Goal: Find specific page/section: Locate a particular part of the current website

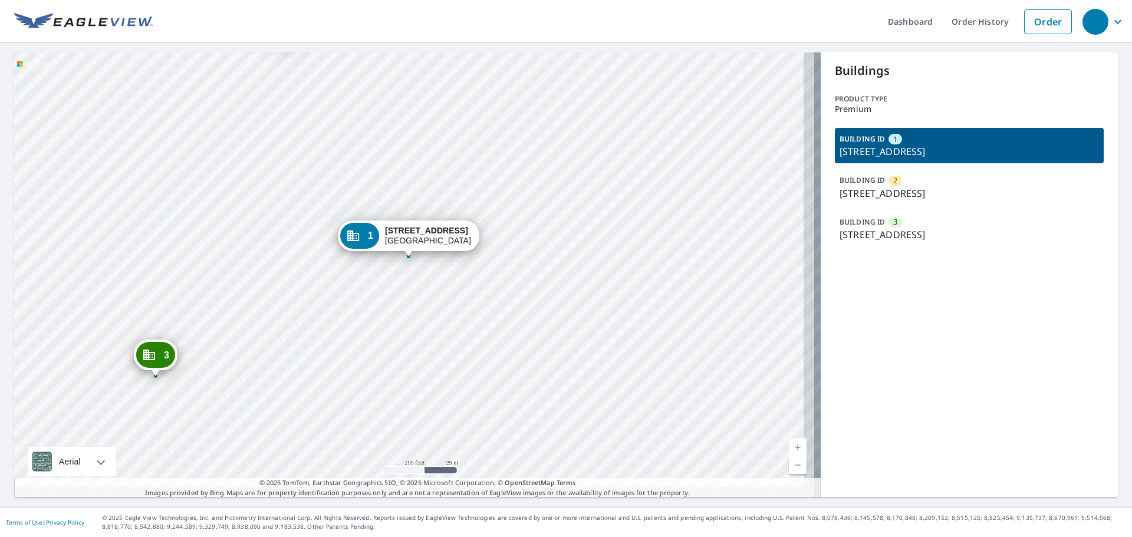
drag, startPoint x: 375, startPoint y: 329, endPoint x: 306, endPoint y: 193, distance: 152.3
click at [308, 195] on div "2 553 S Broad St Meriden, CT 06450 3 633 S Broad St Meriden, CT 06450 1 533 S B…" at bounding box center [417, 274] width 806 height 445
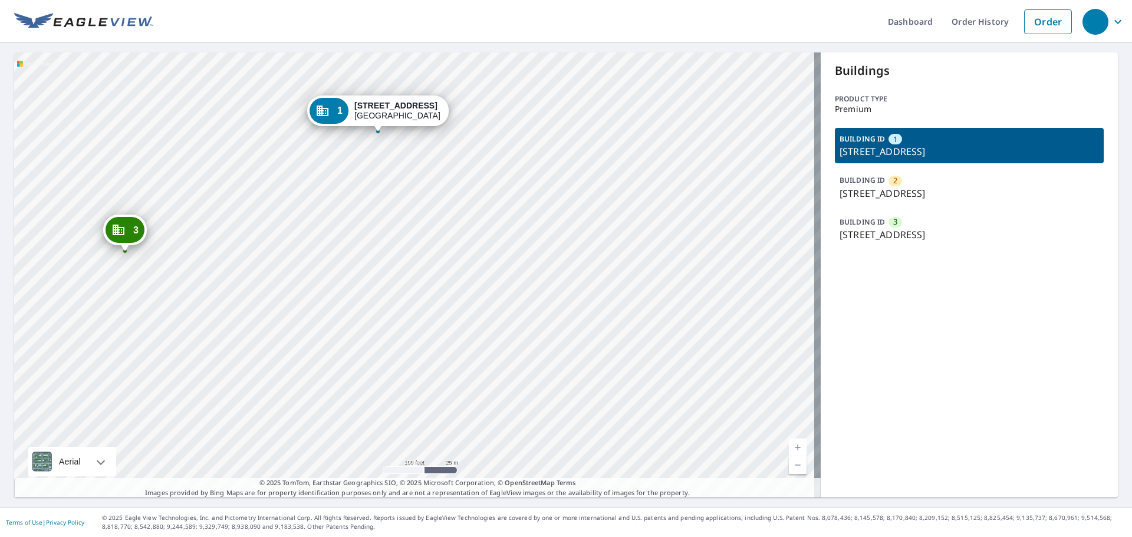
drag, startPoint x: 291, startPoint y: 349, endPoint x: 258, endPoint y: 225, distance: 128.7
click at [260, 225] on div "2 553 S Broad St Meriden, CT 06450 3 633 S Broad St Meriden, CT 06450 1 533 S B…" at bounding box center [417, 274] width 806 height 445
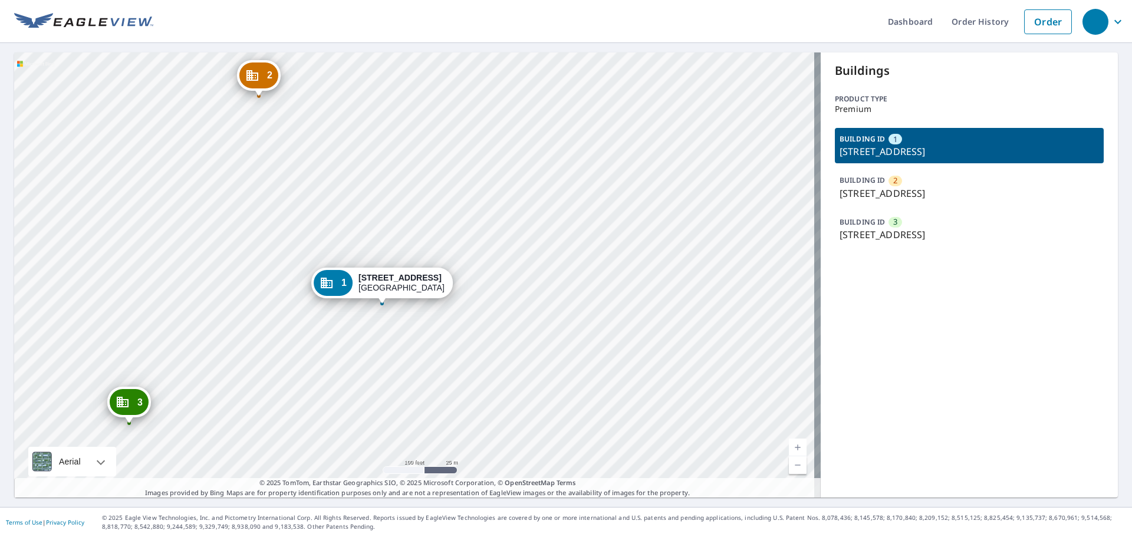
drag, startPoint x: 270, startPoint y: 186, endPoint x: 270, endPoint y: 338, distance: 152.1
click at [275, 357] on div "2 553 S Broad St Meriden, CT 06450 3 633 S Broad St Meriden, CT 06450 1 533 S B…" at bounding box center [417, 274] width 806 height 445
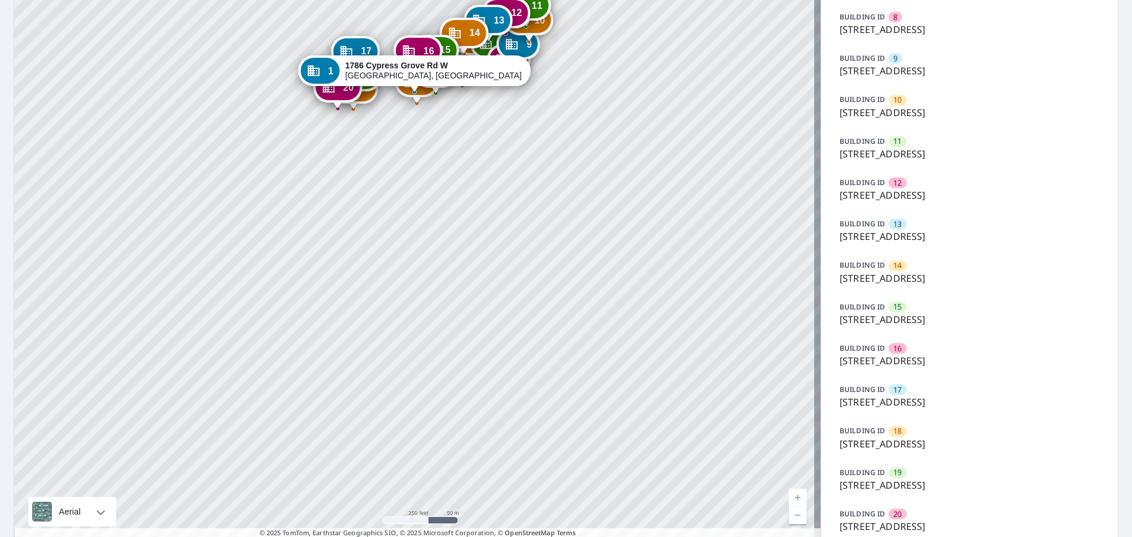
scroll to position [462, 0]
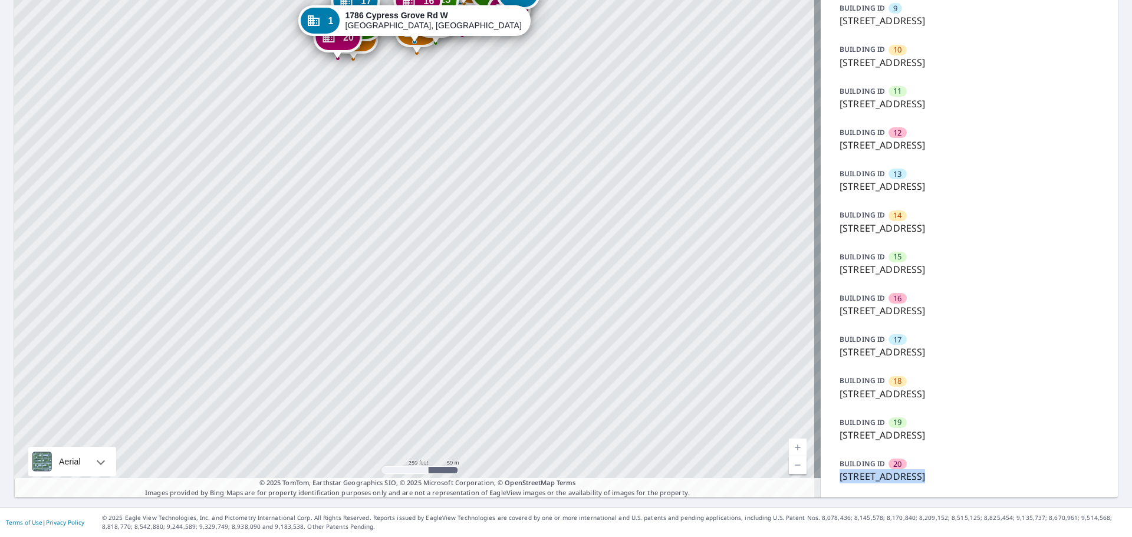
click at [913, 469] on div "BUILDING ID 20 [STREET_ADDRESS]" at bounding box center [969, 470] width 269 height 35
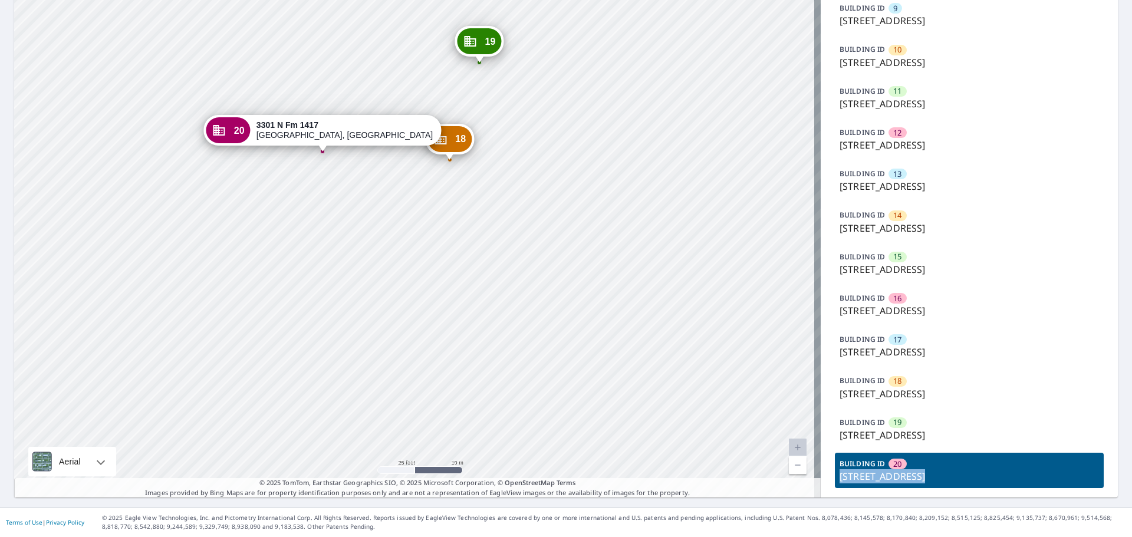
drag, startPoint x: 423, startPoint y: 197, endPoint x: 427, endPoint y: 225, distance: 27.5
click at [427, 225] on div "1 [STREET_ADDRESS] 2 [STREET_ADDRESS] 3 [STREET_ADDRESS] 4 [STREET_ADDRESS] 5 […" at bounding box center [417, 43] width 806 height 907
